Goal: Answer question/provide support

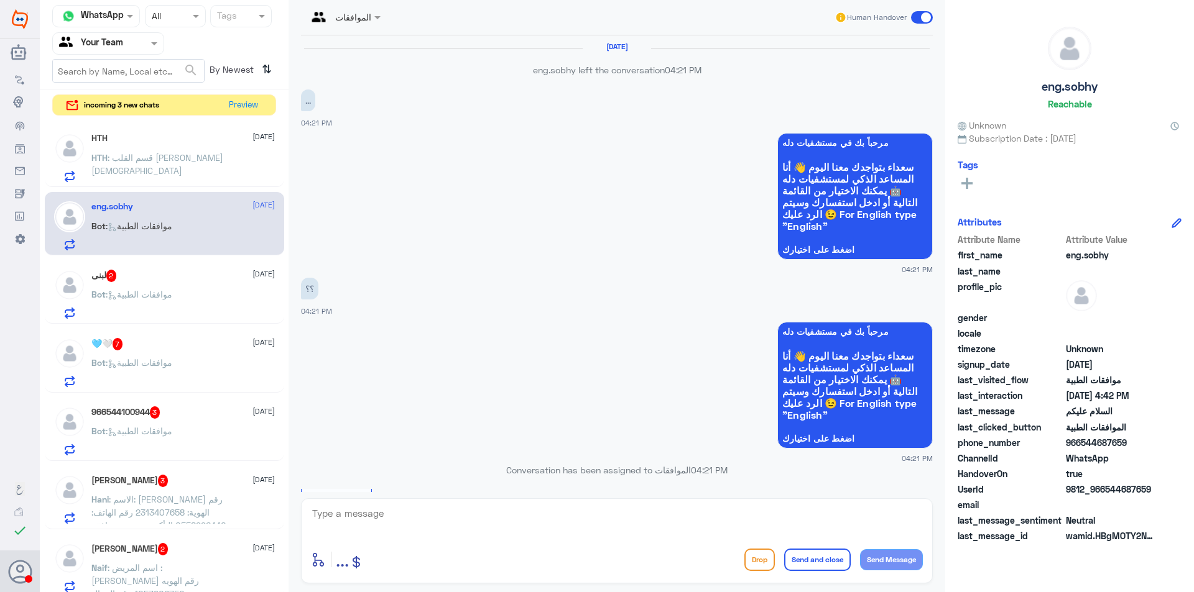
scroll to position [525, 0]
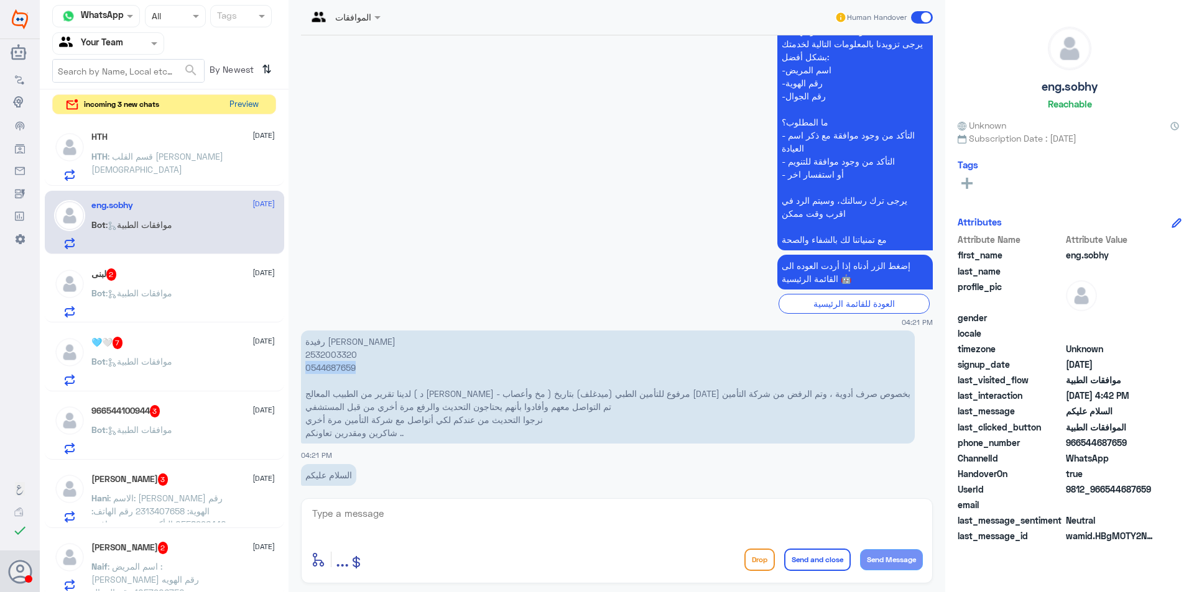
click at [236, 108] on button "Preview" at bounding box center [243, 104] width 39 height 19
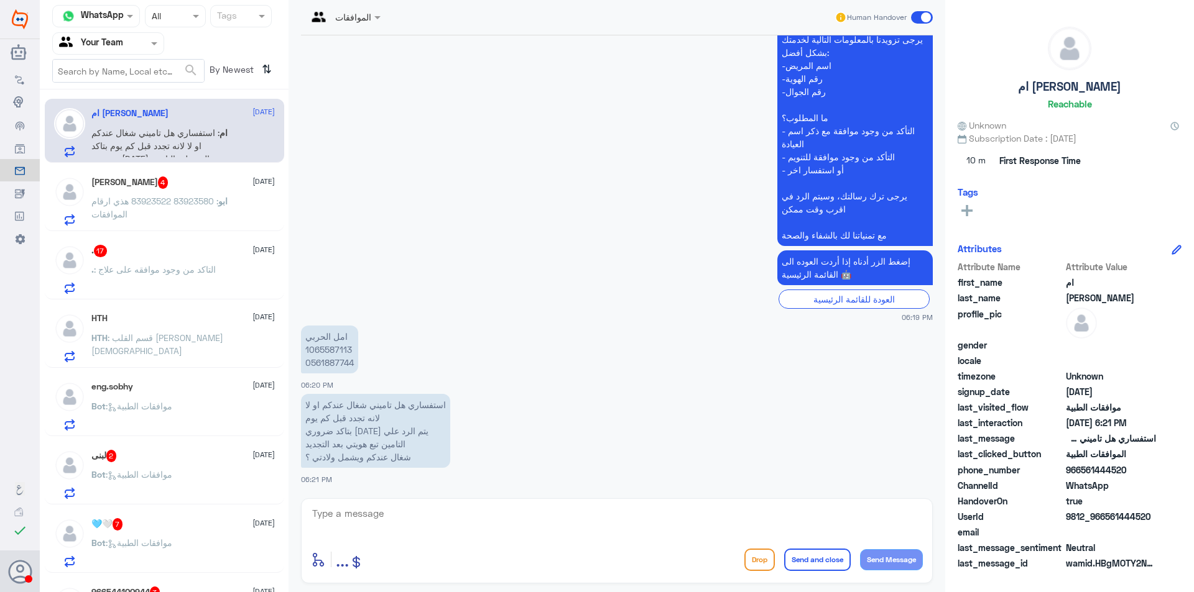
click at [218, 330] on div "HTH [DATE] HTH : قسم القلب [PERSON_NAME][DEMOGRAPHIC_DATA]" at bounding box center [182, 337] width 183 height 49
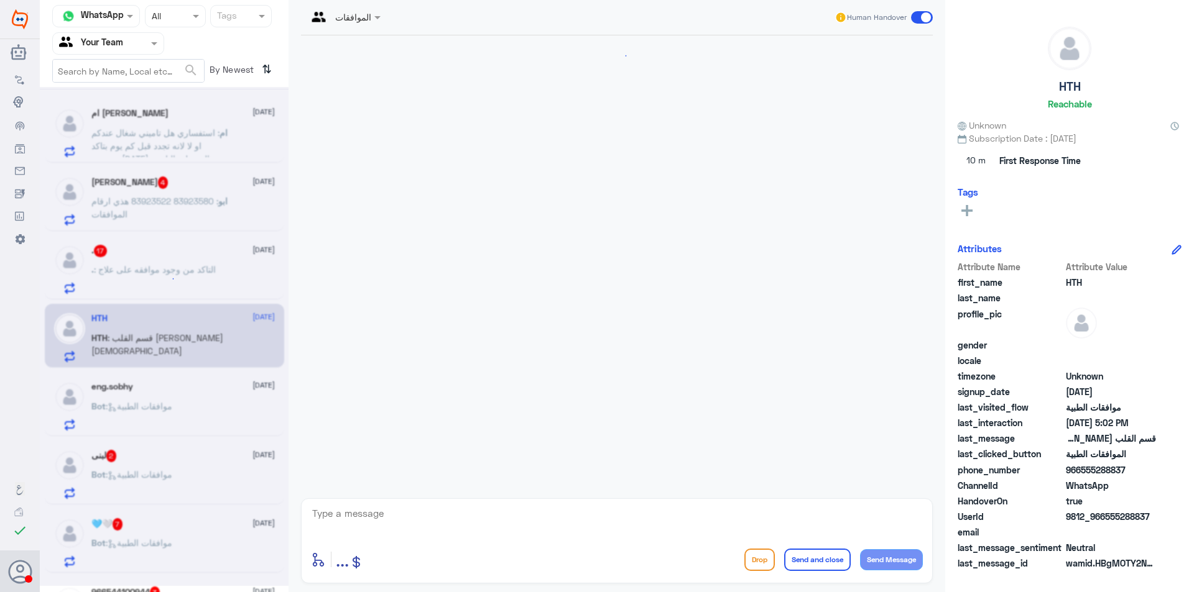
scroll to position [328, 0]
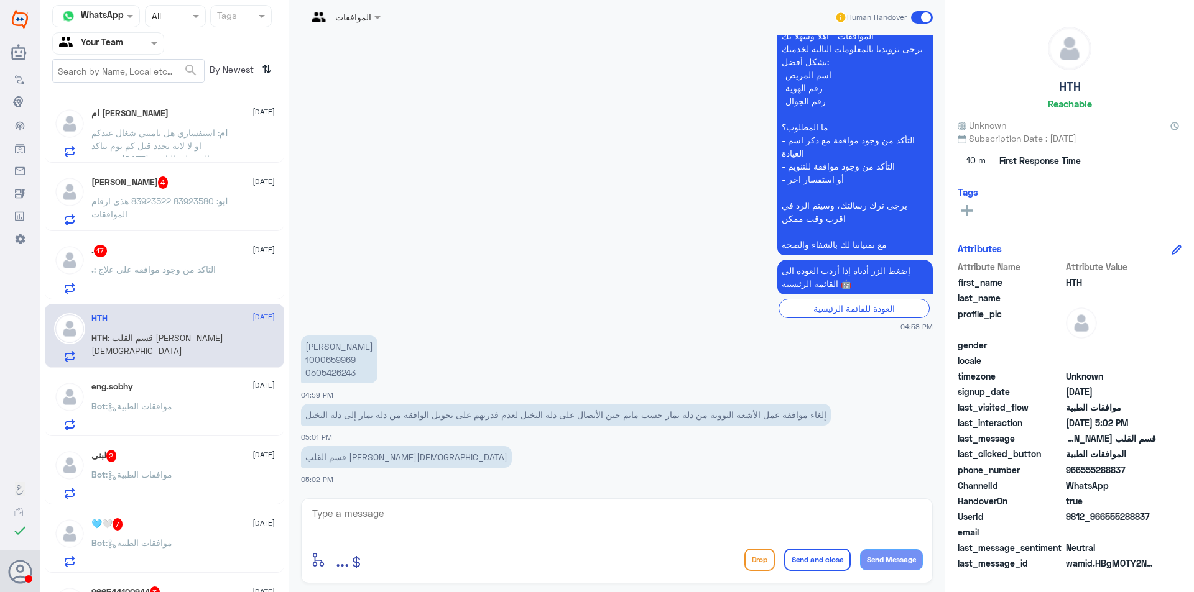
click at [212, 293] on p ". : التاكد من وجود موافقه على علاج" at bounding box center [153, 278] width 124 height 31
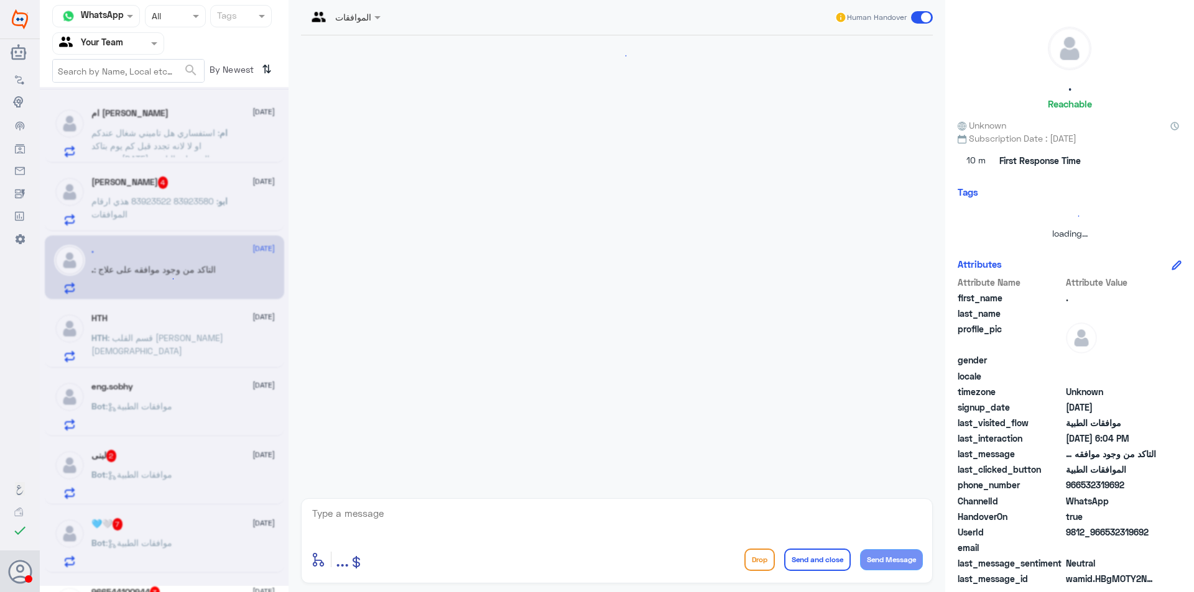
scroll to position [1117, 0]
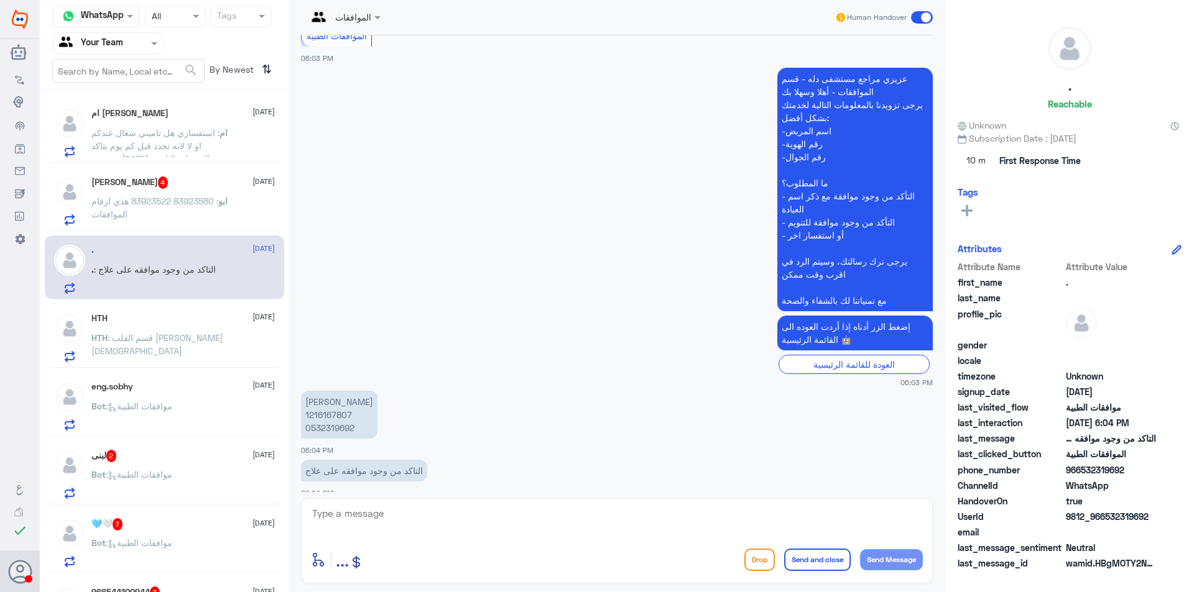
click at [230, 341] on p "HTH : قسم القلب [PERSON_NAME][DEMOGRAPHIC_DATA]" at bounding box center [161, 346] width 140 height 31
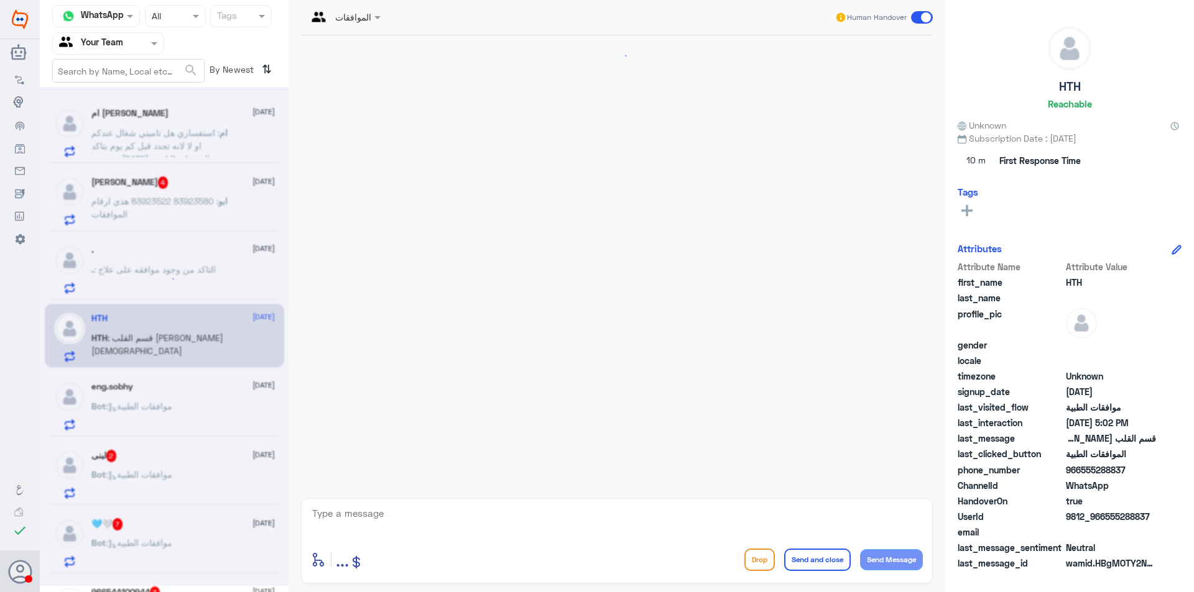
scroll to position [328, 0]
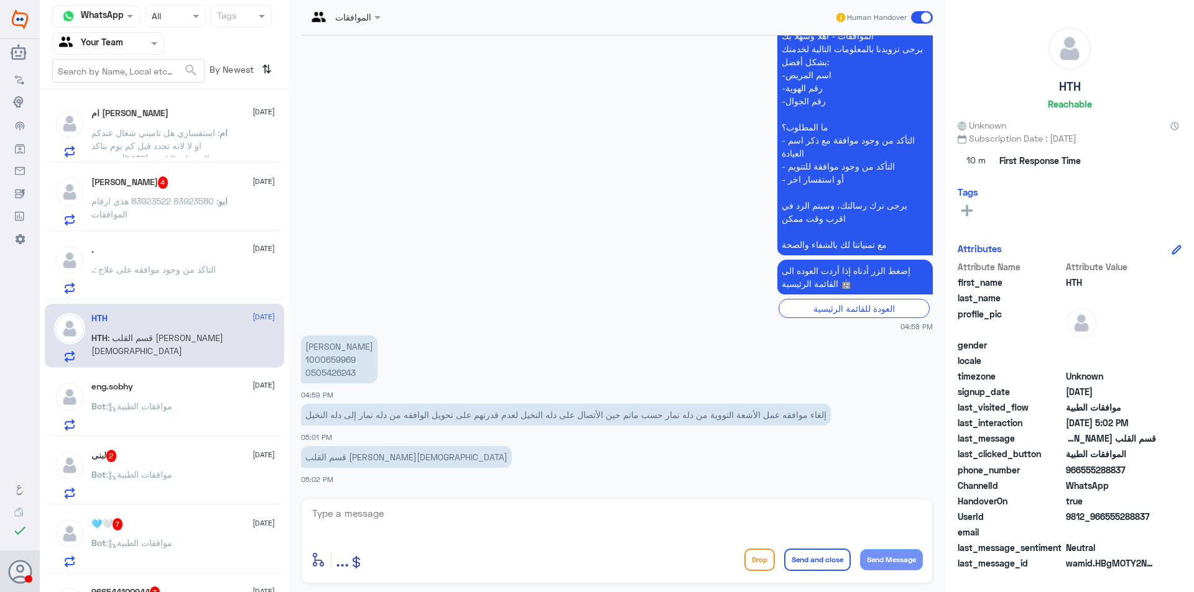
click at [241, 402] on div "eng.sobhy [DATE] Bot : موافقات الطبية" at bounding box center [182, 406] width 183 height 49
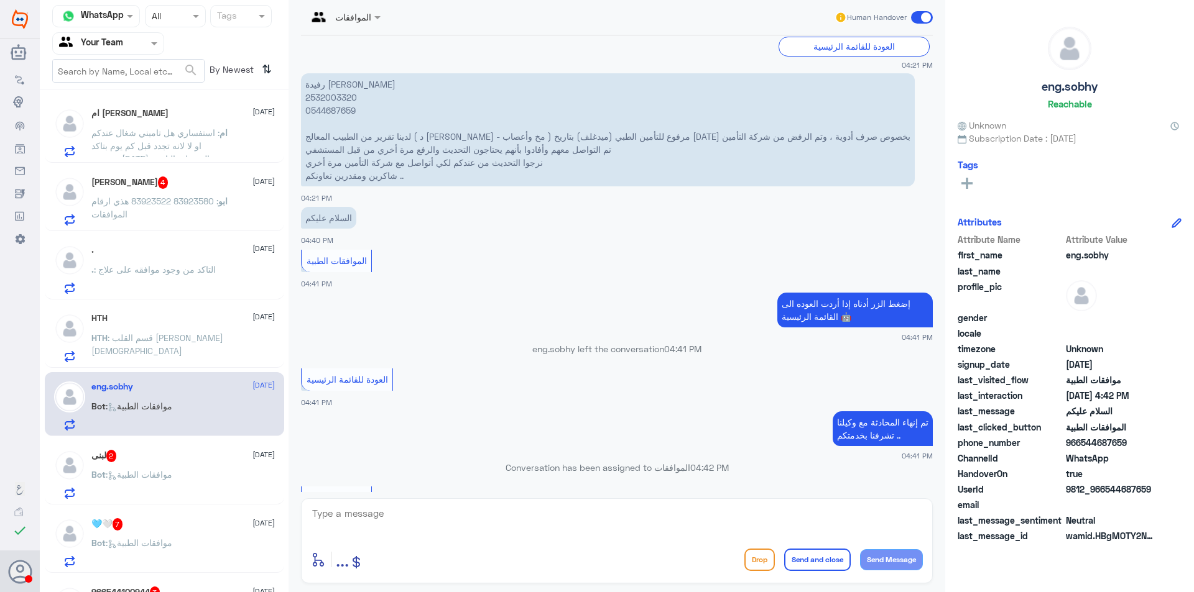
scroll to position [774, 0]
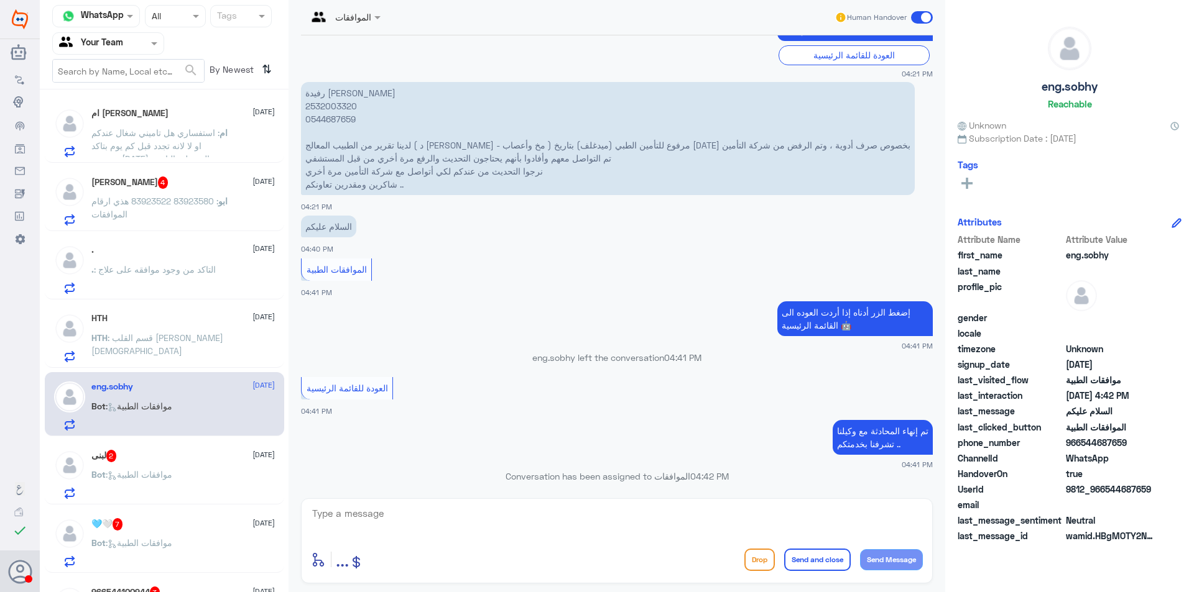
click at [351, 121] on p "رفيدة [PERSON_NAME] 2532003320 0544687659 لدينا تقرير من الطبيب المعالج ( د [PE…" at bounding box center [608, 138] width 614 height 113
copy p "0544687659"
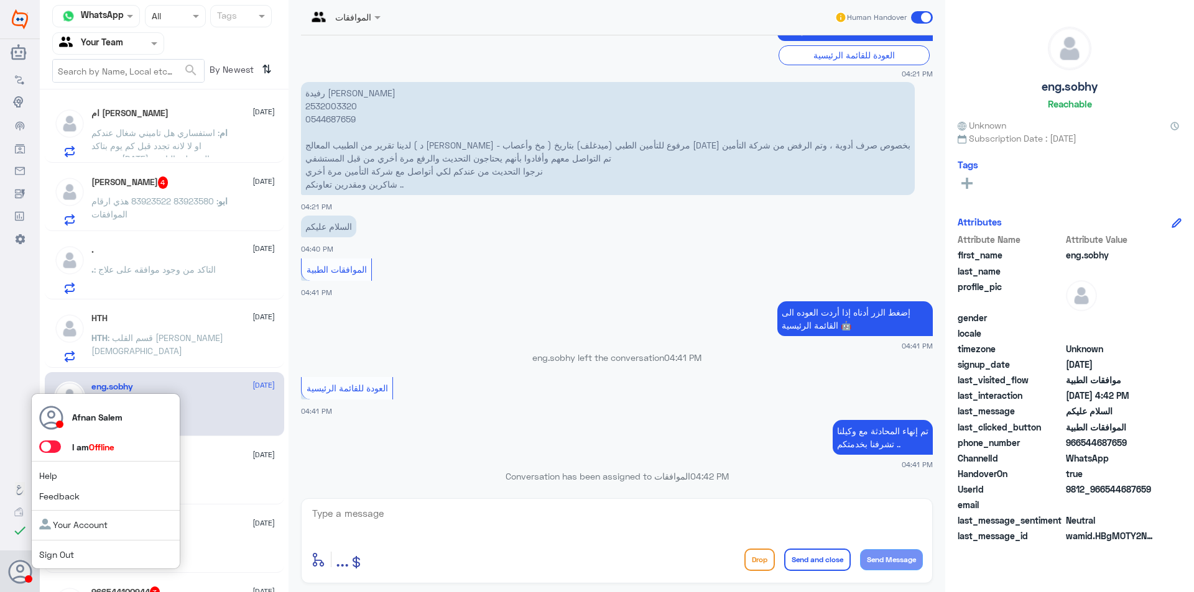
click at [60, 553] on link "Sign Out" at bounding box center [56, 555] width 35 height 11
